Goal: Task Accomplishment & Management: Complete application form

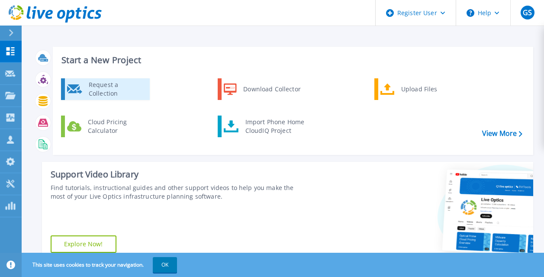
click at [101, 87] on div "Request a Collection" at bounding box center [115, 88] width 63 height 17
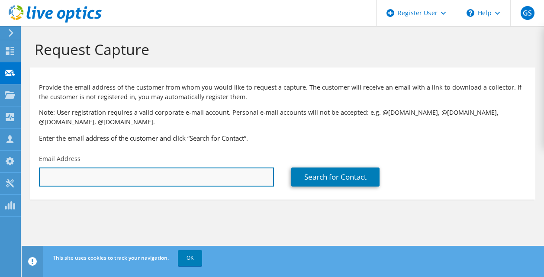
click at [95, 172] on input "text" at bounding box center [156, 176] width 235 height 19
click at [127, 185] on input "text" at bounding box center [156, 176] width 235 height 19
paste input "[EMAIL_ADDRESS][DOMAIN_NAME]"
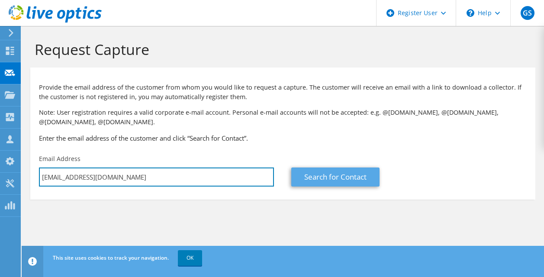
type input "[EMAIL_ADDRESS][DOMAIN_NAME]"
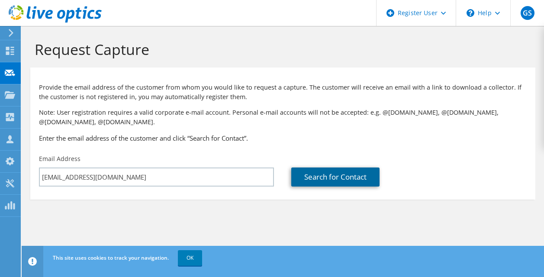
click at [309, 177] on link "Search for Contact" at bounding box center [335, 176] width 88 height 19
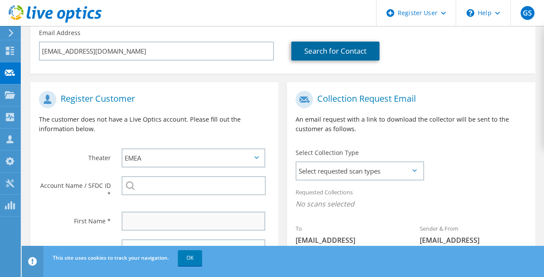
scroll to position [173, 0]
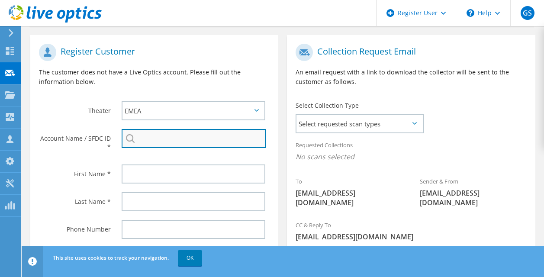
click at [162, 138] on input "search" at bounding box center [194, 138] width 144 height 19
paste input "TOP-OP (FOODS) LIMITED"
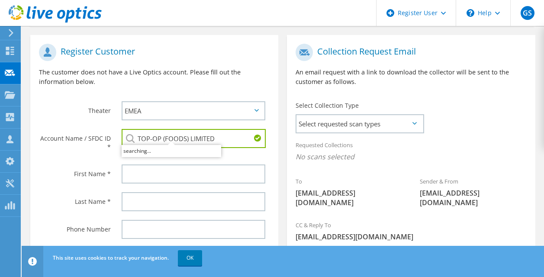
click at [237, 93] on div "Register Customer The customer does not have a Live Optics account. Please fill…" at bounding box center [154, 68] width 248 height 58
click at [201, 152] on li "TOP-OP (FOODS) LIMITED : 3431451132" at bounding box center [174, 150] width 105 height 10
type input "TOP-OP (FOODS) LIMITED : 3431451132"
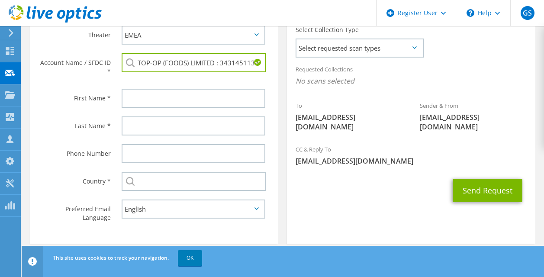
scroll to position [259, 0]
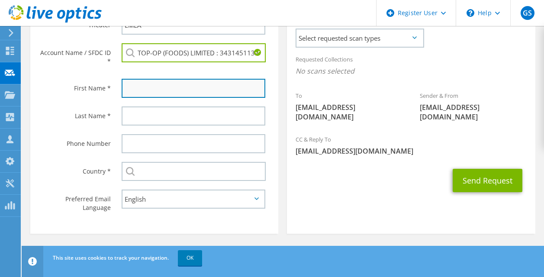
click at [165, 88] on input "text" at bounding box center [194, 88] width 144 height 19
click at [143, 87] on input "text" at bounding box center [194, 88] width 144 height 19
paste input "[PERSON_NAME]"
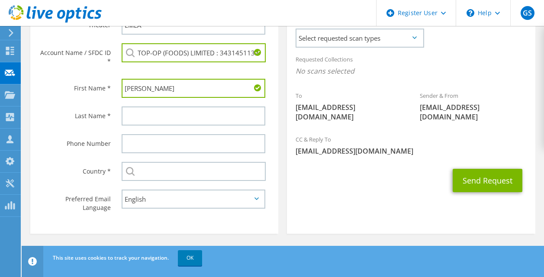
click at [151, 89] on input "[PERSON_NAME]" at bounding box center [194, 88] width 144 height 19
click at [150, 89] on input "[PERSON_NAME]" at bounding box center [194, 88] width 144 height 19
type input "Shamir"
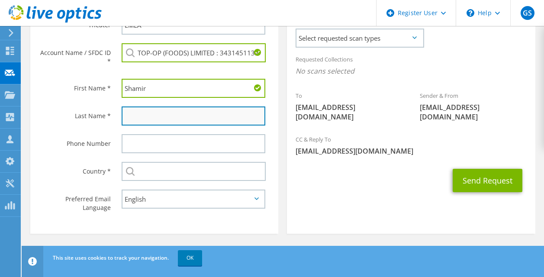
click at [144, 108] on input "text" at bounding box center [194, 115] width 144 height 19
paste input "[PERSON_NAME]"
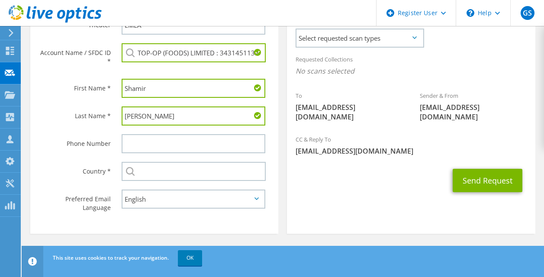
type input "[PERSON_NAME]"
click at [251, 157] on div at bounding box center [195, 144] width 165 height 28
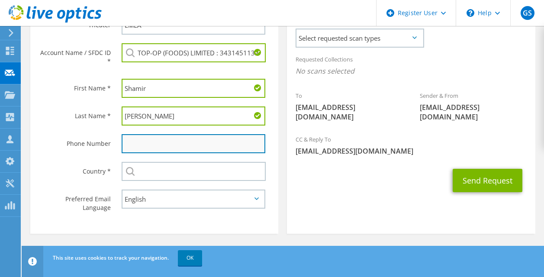
click at [170, 146] on input "text" at bounding box center [194, 143] width 144 height 19
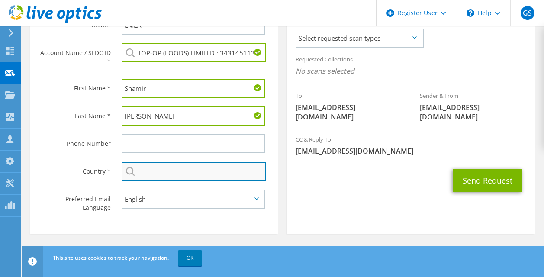
click at [211, 177] on input "text" at bounding box center [194, 171] width 144 height 19
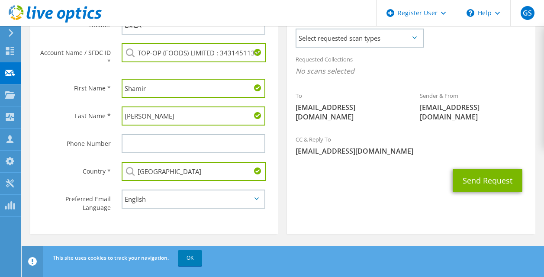
type input "[GEOGRAPHIC_DATA]"
click at [307, 177] on div "Send Request" at bounding box center [411, 180] width 248 height 32
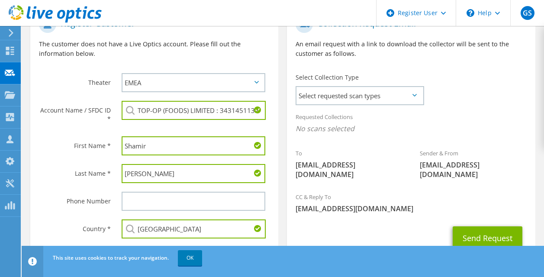
scroll to position [216, 0]
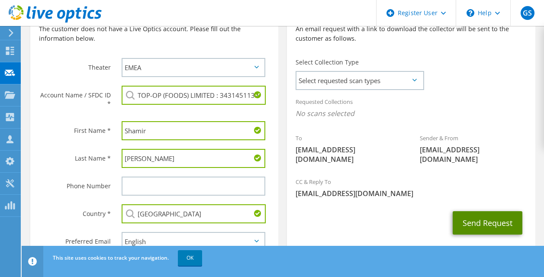
click at [487, 211] on button "Send Request" at bounding box center [487, 222] width 70 height 23
